Goal: Information Seeking & Learning: Learn about a topic

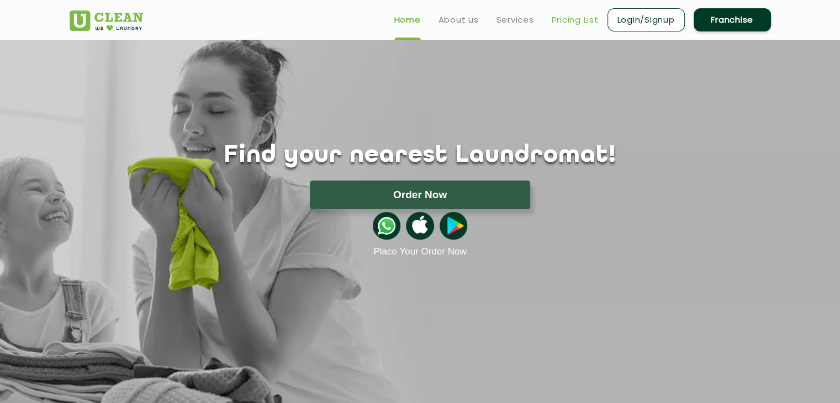
click at [552, 20] on link "Pricing List" at bounding box center [575, 19] width 47 height 13
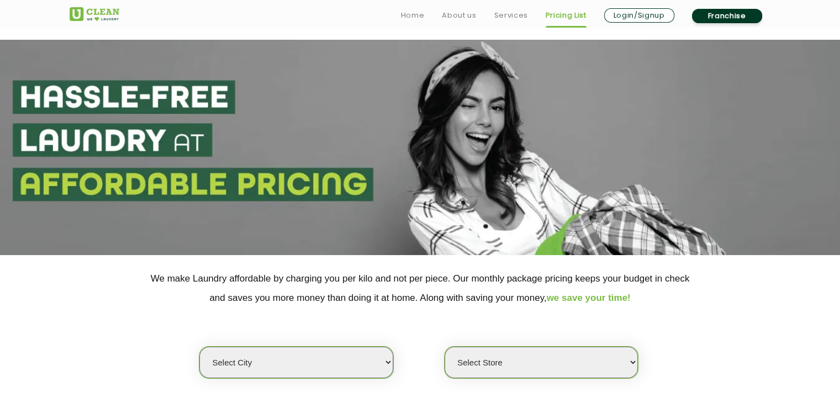
scroll to position [166, 0]
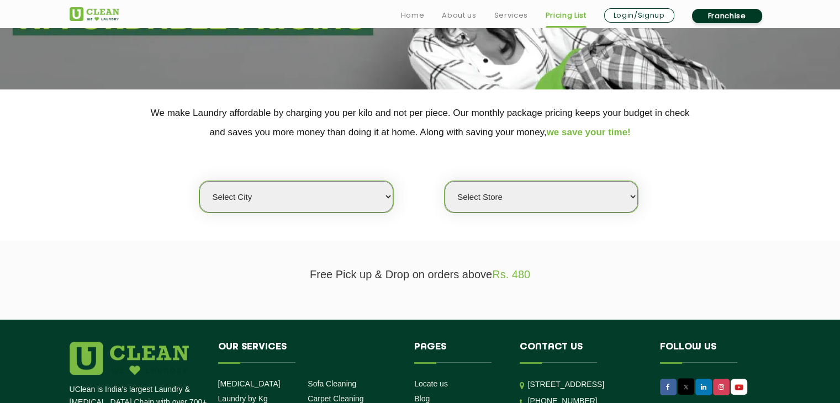
click at [359, 193] on select "Select city [GEOGRAPHIC_DATA] [GEOGRAPHIC_DATA] [GEOGRAPHIC_DATA] [GEOGRAPHIC_D…" at bounding box center [295, 196] width 193 height 31
select select "133"
click at [199, 181] on select "Select city [GEOGRAPHIC_DATA] [GEOGRAPHIC_DATA] [GEOGRAPHIC_DATA] [GEOGRAPHIC_D…" at bounding box center [295, 196] width 193 height 31
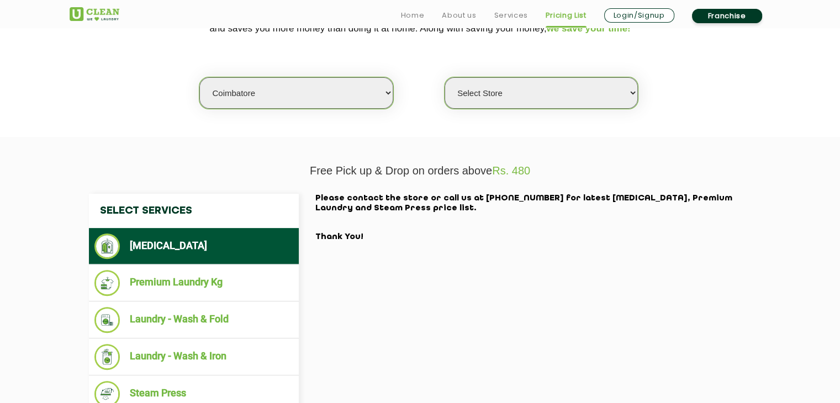
scroll to position [331, 0]
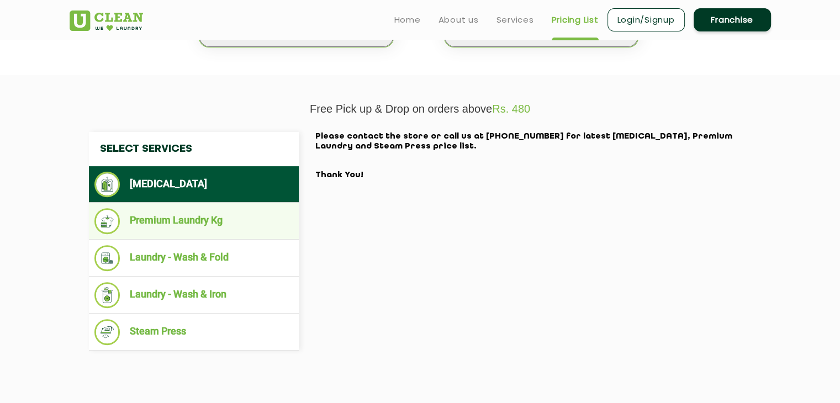
click at [208, 224] on li "Premium Laundry Kg" at bounding box center [193, 221] width 199 height 26
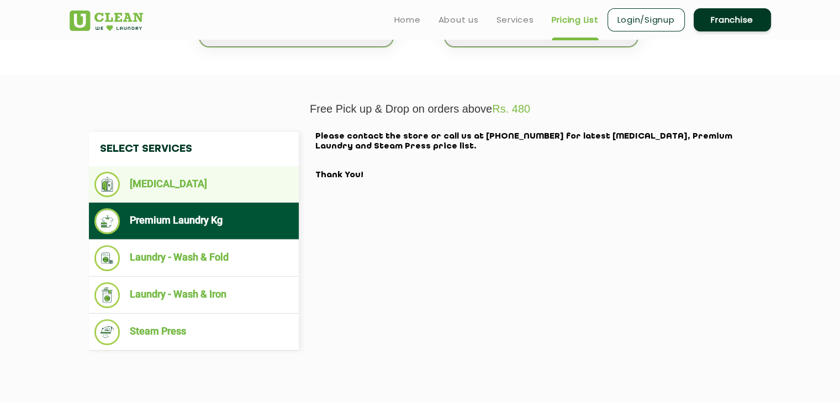
click at [199, 182] on li "[MEDICAL_DATA]" at bounding box center [193, 184] width 199 height 25
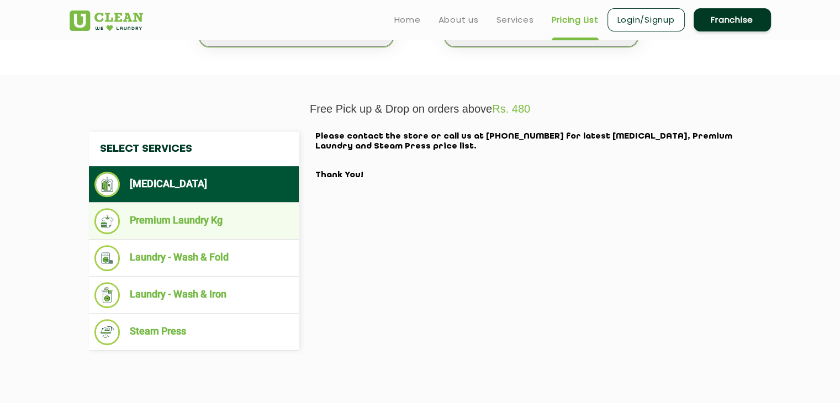
click at [199, 204] on ul "Premium Laundry Kg" at bounding box center [194, 221] width 210 height 37
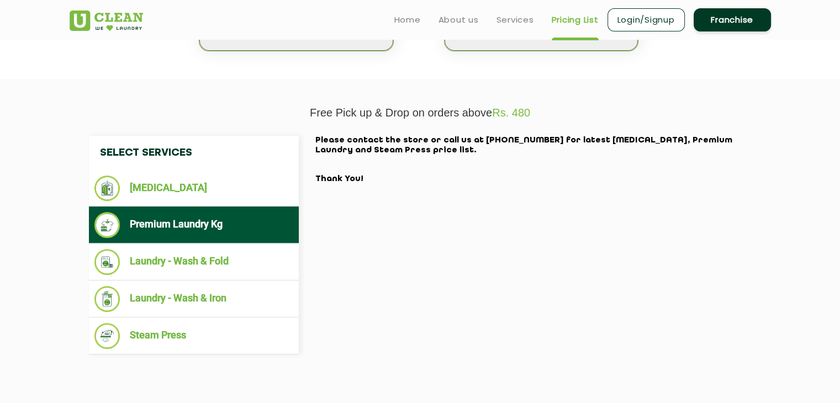
scroll to position [221, 0]
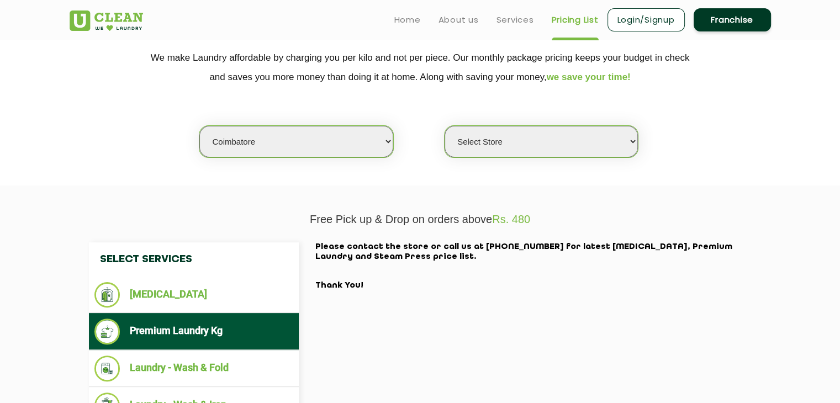
click at [538, 140] on select "Select Store [GEOGRAPHIC_DATA]" at bounding box center [541, 141] width 193 height 31
click at [445, 126] on select "Select Store [GEOGRAPHIC_DATA]" at bounding box center [541, 141] width 193 height 31
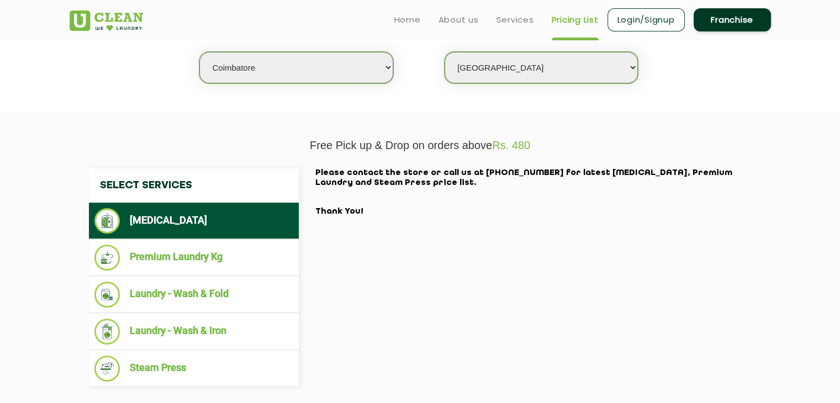
scroll to position [276, 0]
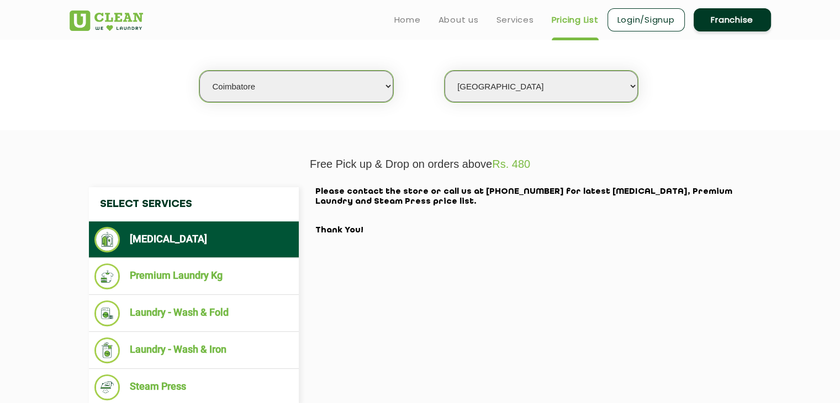
click at [565, 94] on select "Select Store [GEOGRAPHIC_DATA]" at bounding box center [541, 86] width 193 height 31
select select "572"
click at [445, 71] on select "Select Store [GEOGRAPHIC_DATA]" at bounding box center [541, 86] width 193 height 31
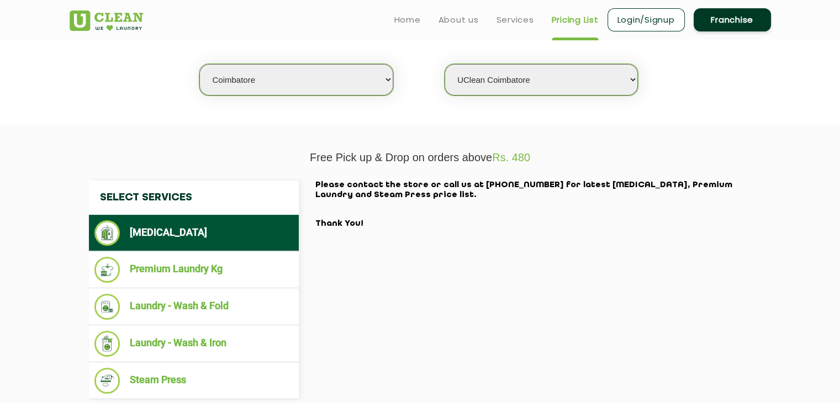
scroll to position [387, 0]
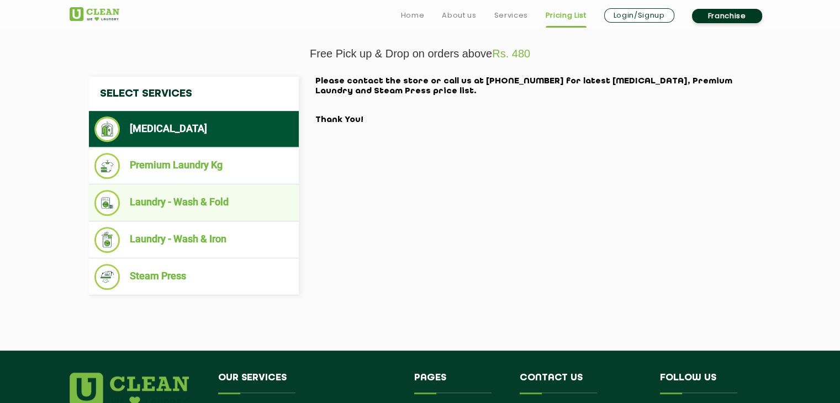
click at [222, 199] on li "Laundry - Wash & Fold" at bounding box center [193, 203] width 199 height 26
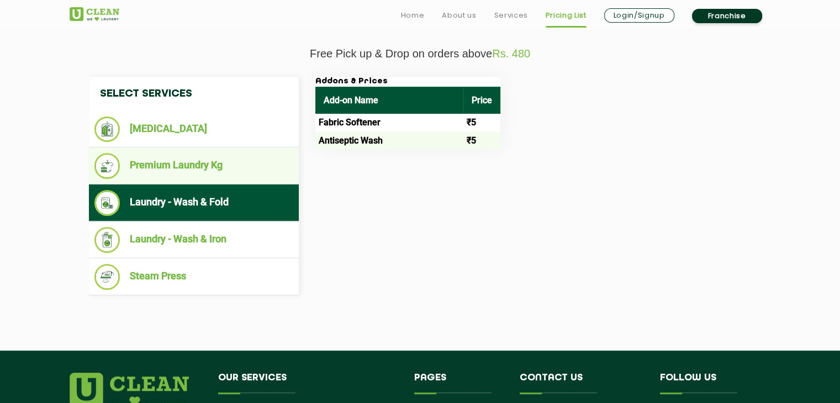
click at [217, 167] on li "Premium Laundry Kg" at bounding box center [193, 166] width 199 height 26
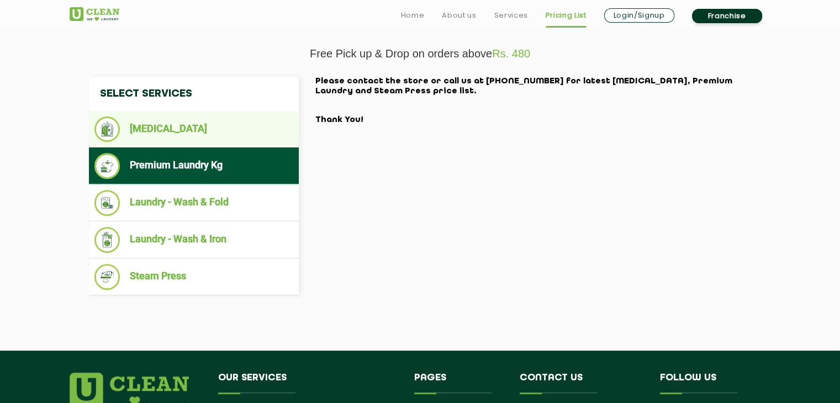
click at [225, 143] on ul "[MEDICAL_DATA]" at bounding box center [194, 129] width 210 height 36
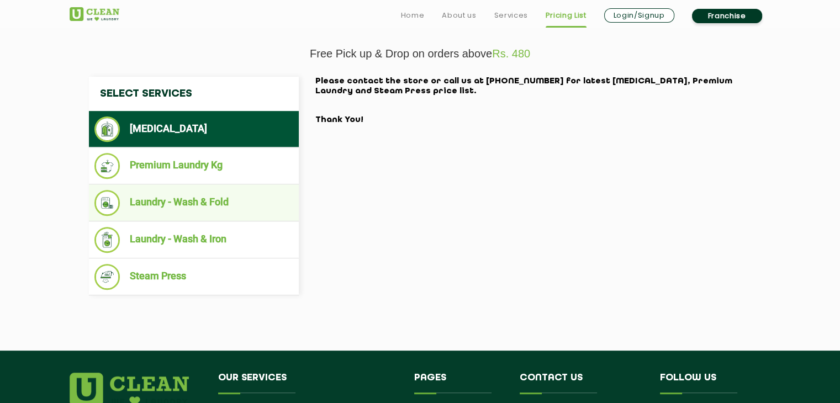
click at [233, 199] on li "Laundry - Wash & Fold" at bounding box center [193, 203] width 199 height 26
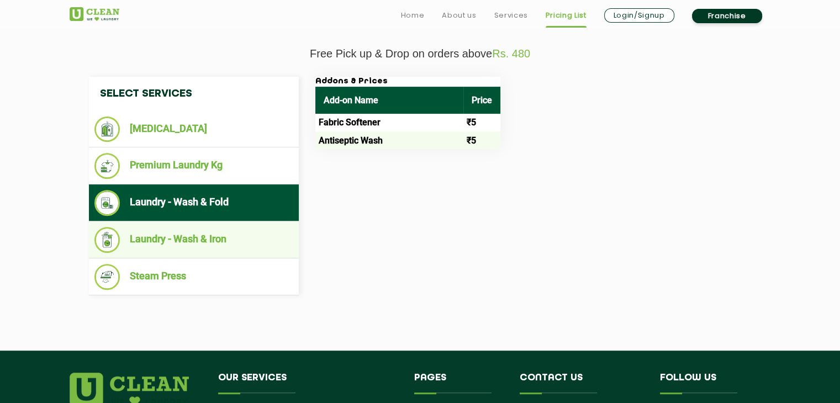
click at [231, 237] on li "Laundry - Wash & Iron" at bounding box center [193, 240] width 199 height 26
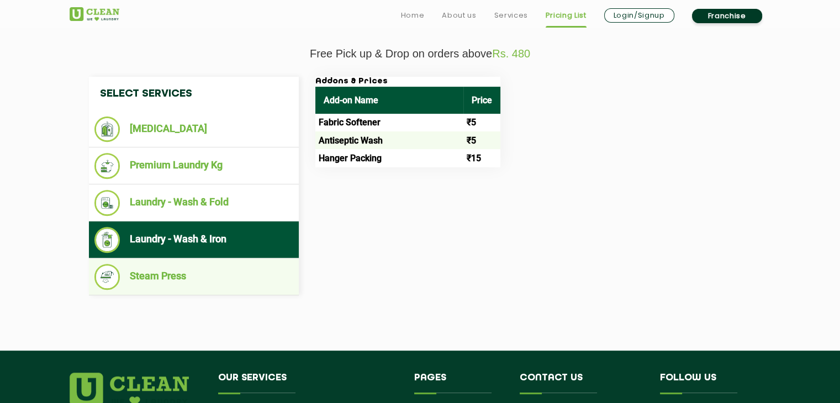
click at [234, 270] on li "Steam Press" at bounding box center [193, 277] width 199 height 26
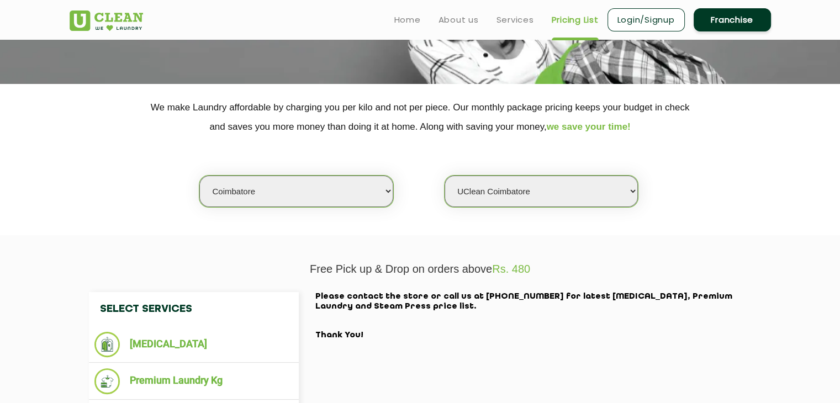
scroll to position [166, 0]
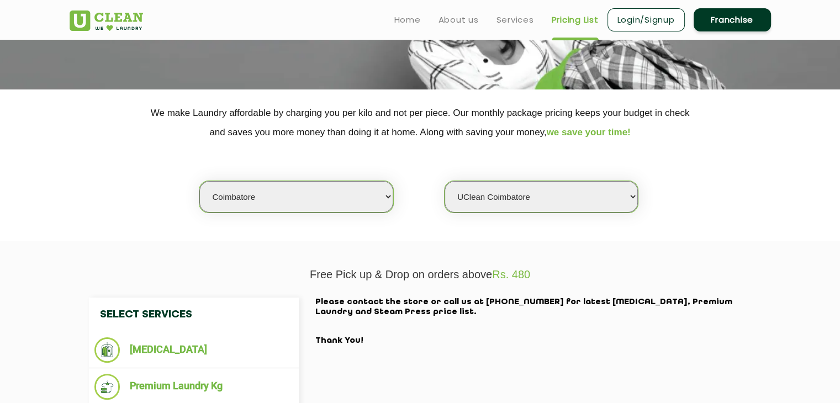
click at [513, 206] on select "Select Store [GEOGRAPHIC_DATA]" at bounding box center [541, 196] width 193 height 31
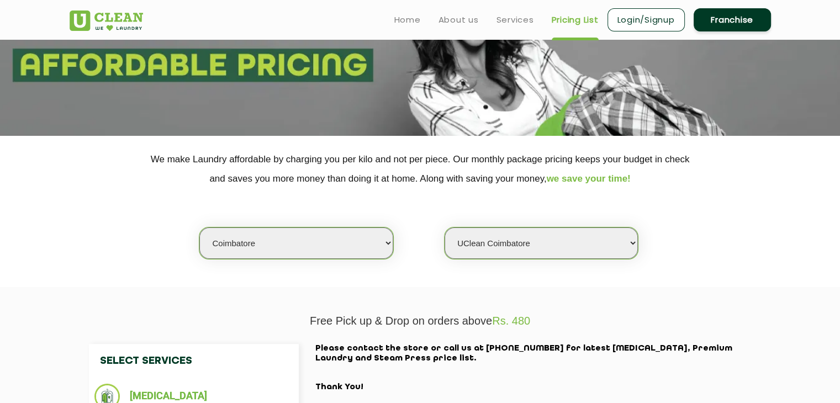
scroll to position [0, 0]
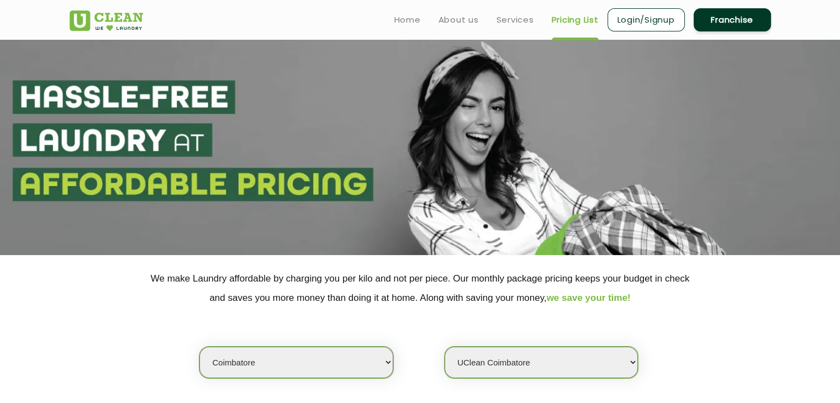
click at [729, 25] on link "Franchise" at bounding box center [732, 19] width 77 height 23
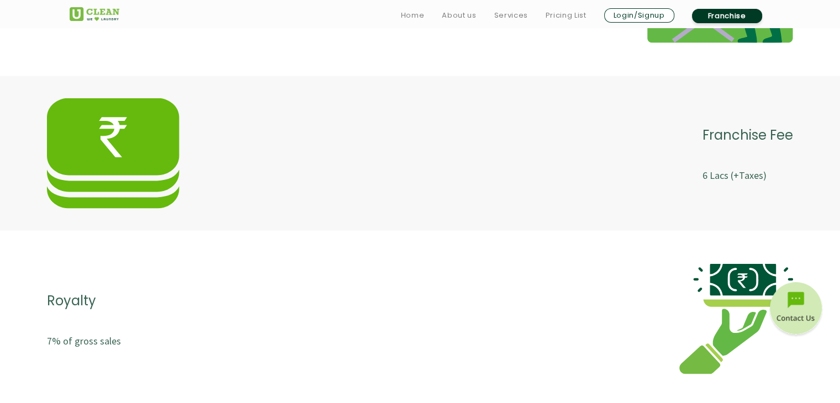
scroll to position [2210, 0]
